Goal: Task Accomplishment & Management: Manage account settings

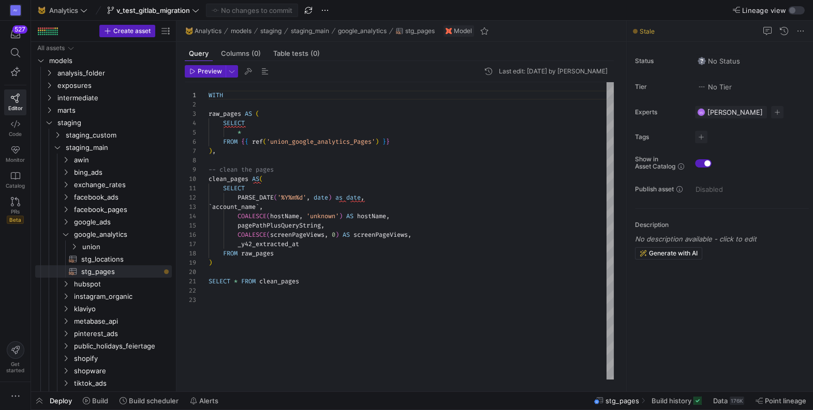
scroll to position [93, 0]
click at [13, 388] on span "button" at bounding box center [15, 396] width 21 height 19
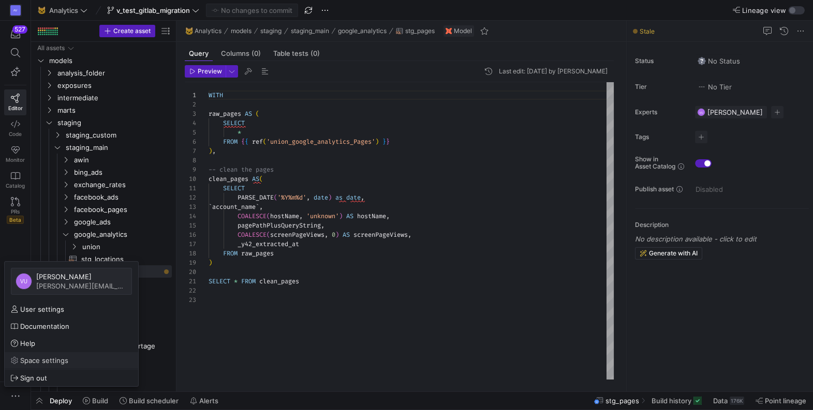
click at [33, 361] on span "Space settings" at bounding box center [44, 361] width 48 height 8
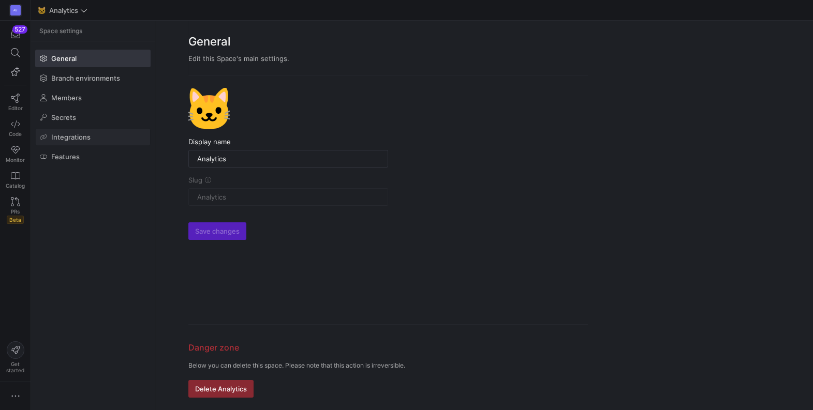
click at [69, 139] on span "Integrations" at bounding box center [70, 137] width 39 height 8
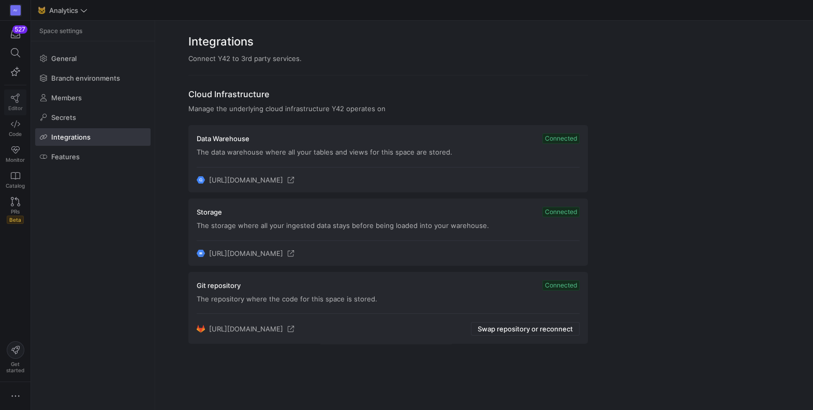
click at [17, 100] on icon at bounding box center [15, 98] width 9 height 9
